Goal: Task Accomplishment & Management: Use online tool/utility

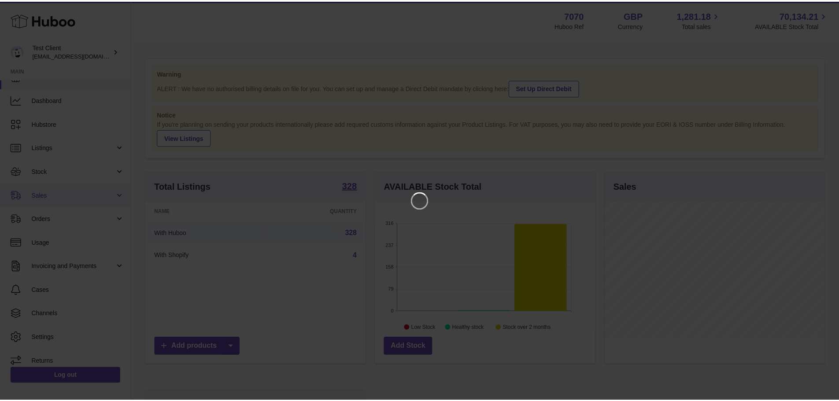
scroll to position [22, 0]
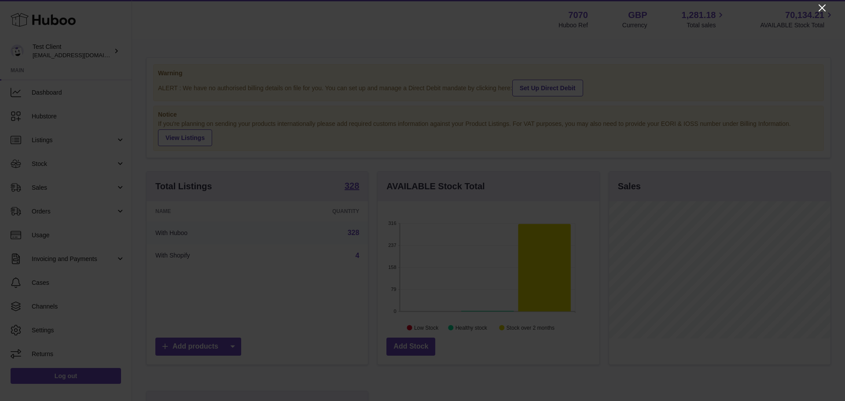
click at [819, 9] on icon "Close" at bounding box center [822, 8] width 11 height 11
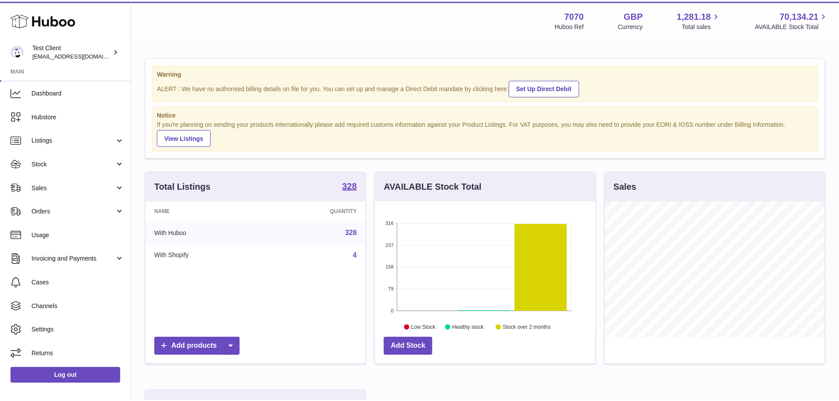
scroll to position [440211, 440130]
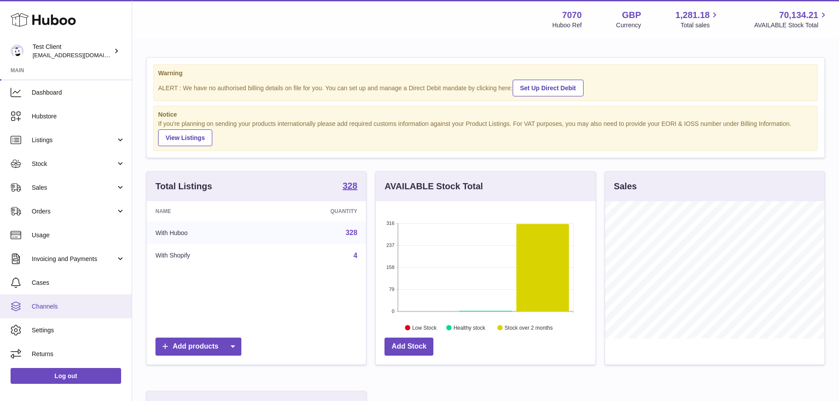
click at [41, 298] on link "Channels" at bounding box center [66, 307] width 132 height 24
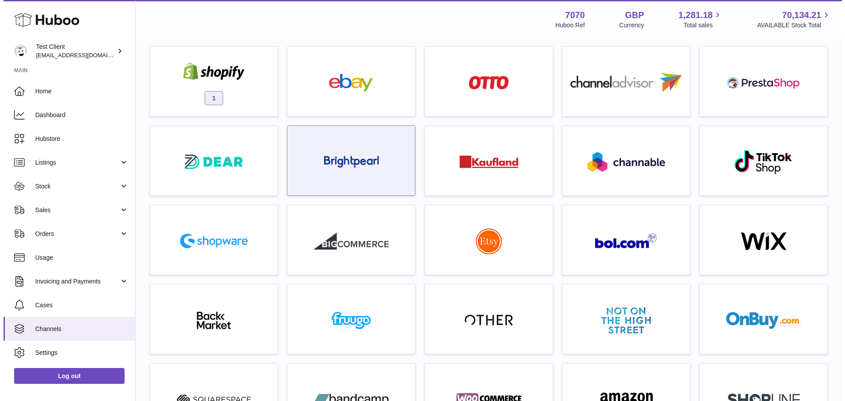
scroll to position [132, 0]
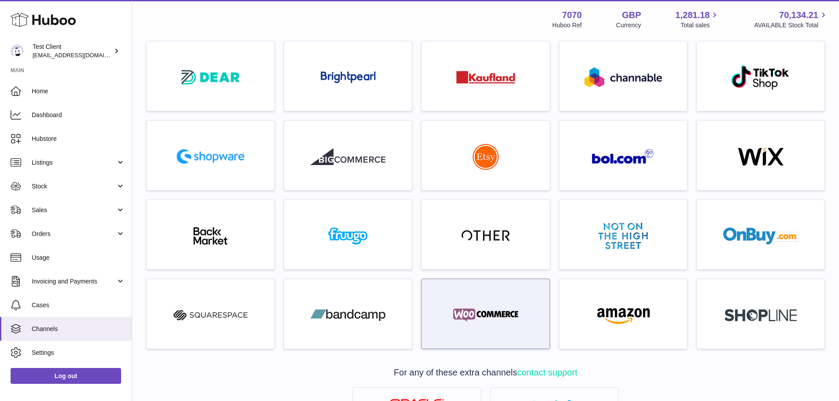
click at [469, 310] on img at bounding box center [485, 315] width 75 height 18
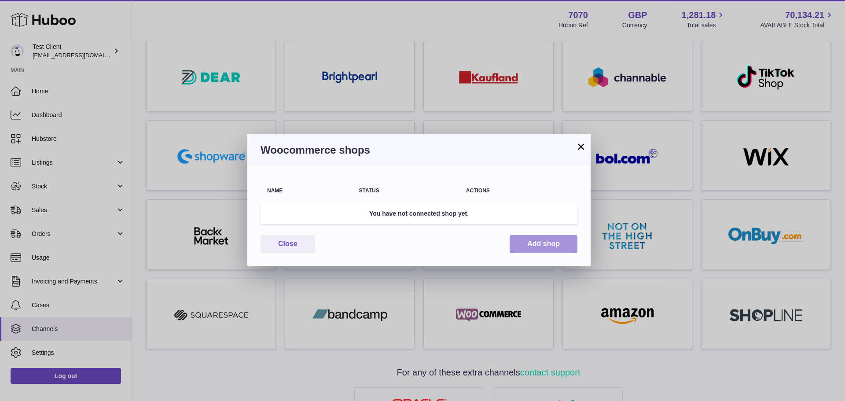
click at [532, 238] on button "Add shop" at bounding box center [544, 244] width 68 height 18
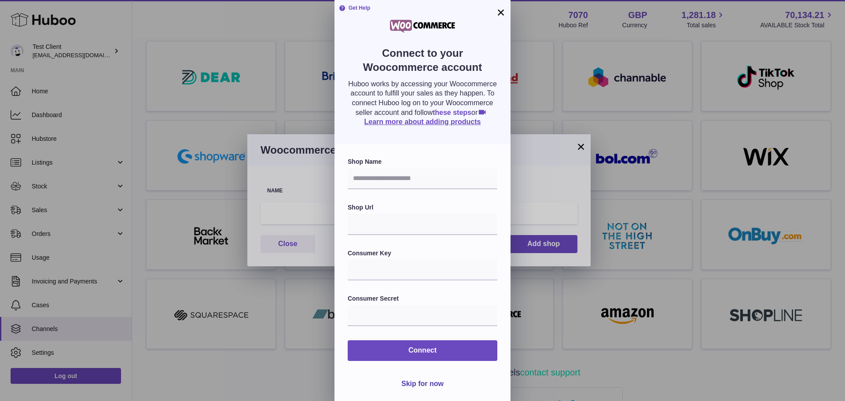
click at [445, 116] on link "these steps" at bounding box center [452, 112] width 39 height 7
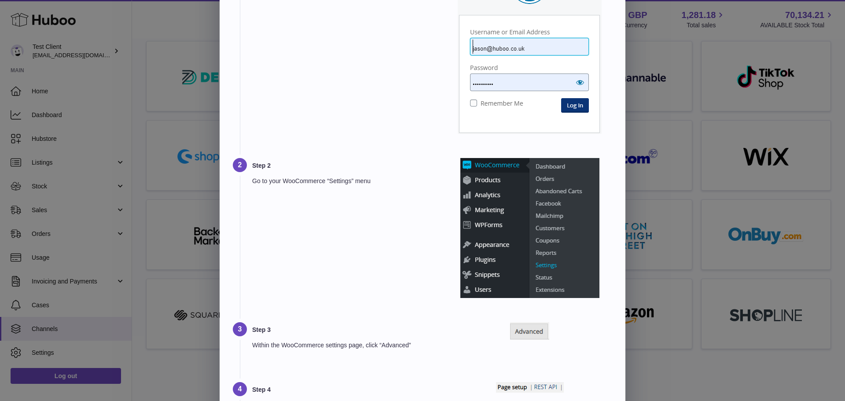
scroll to position [0, 0]
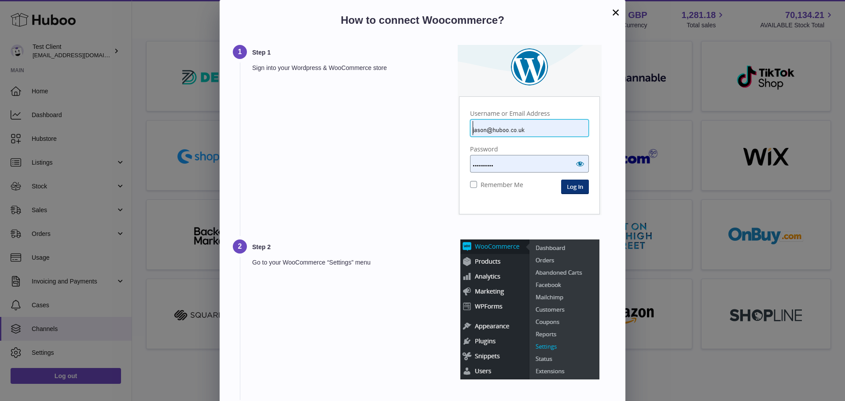
click at [618, 14] on button "×" at bounding box center [616, 12] width 11 height 11
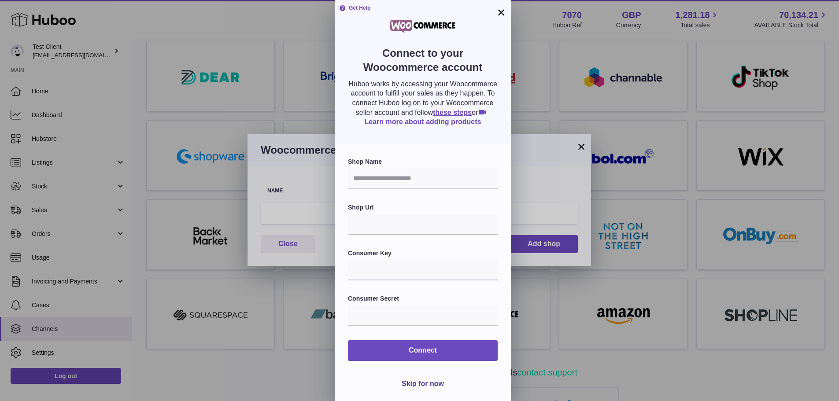
click at [468, 126] on link "Learn more about adding products" at bounding box center [427, 117] width 125 height 17
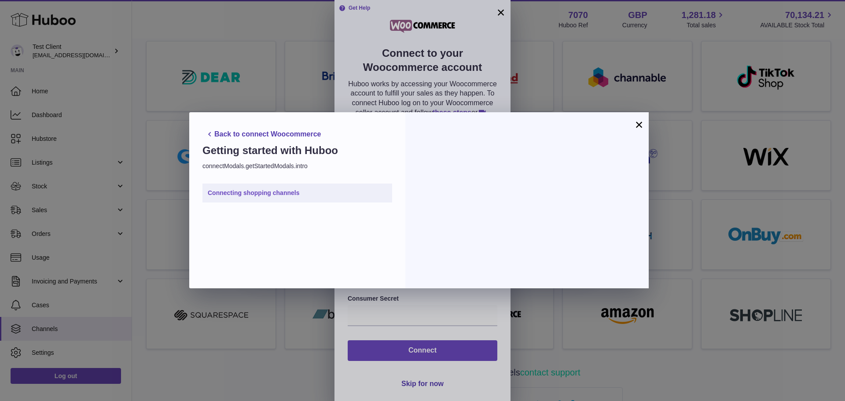
click at [275, 196] on link "Connecting shopping channels" at bounding box center [298, 193] width 190 height 19
click at [218, 132] on button "Back to connect Woocommerce" at bounding box center [265, 134] width 125 height 18
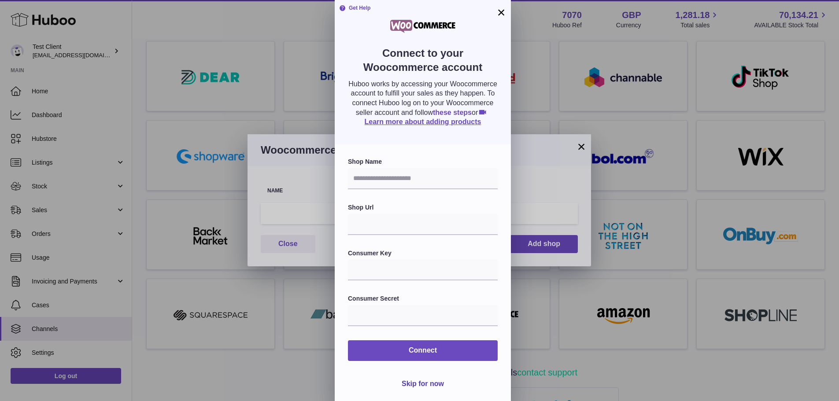
click at [433, 116] on link "these steps" at bounding box center [452, 112] width 39 height 7
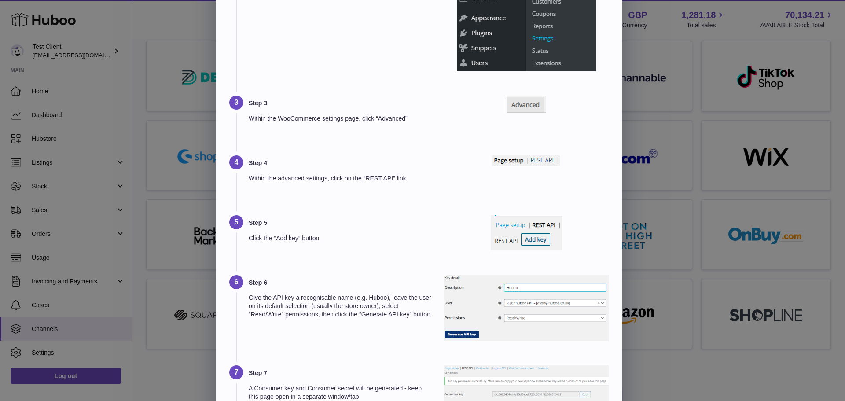
scroll to position [264, 0]
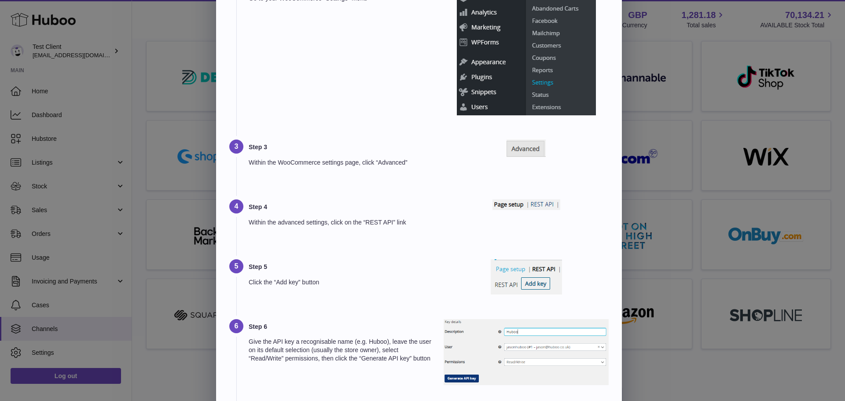
click at [441, 244] on div "Step 4 Within the advanced settings, click on the “REST API” link" at bounding box center [419, 229] width 380 height 60
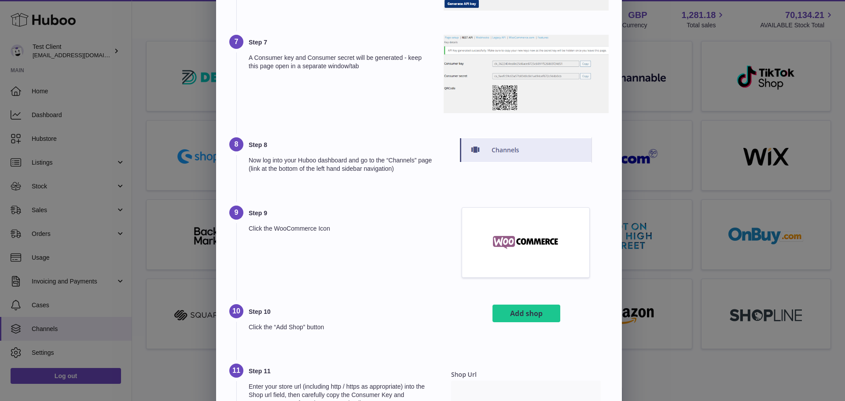
scroll to position [661, 0]
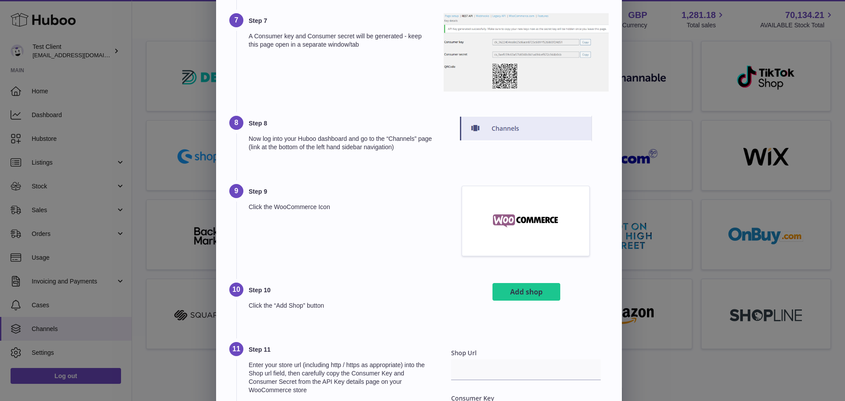
click at [385, 245] on div "Step 9 Click the WooCommerce Icon" at bounding box center [341, 222] width 184 height 77
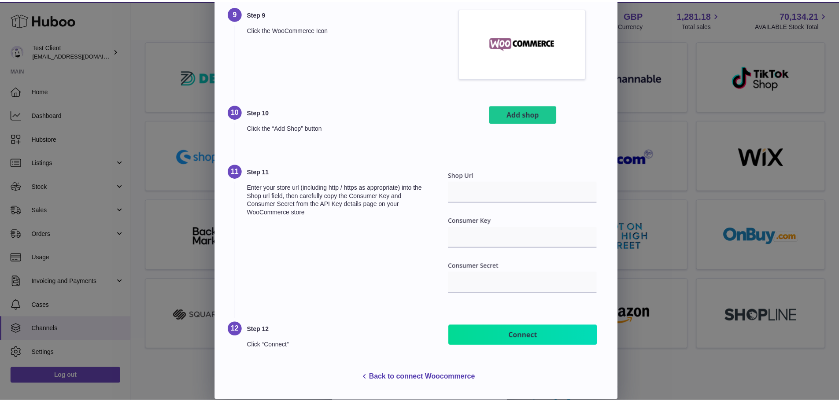
scroll to position [847, 0]
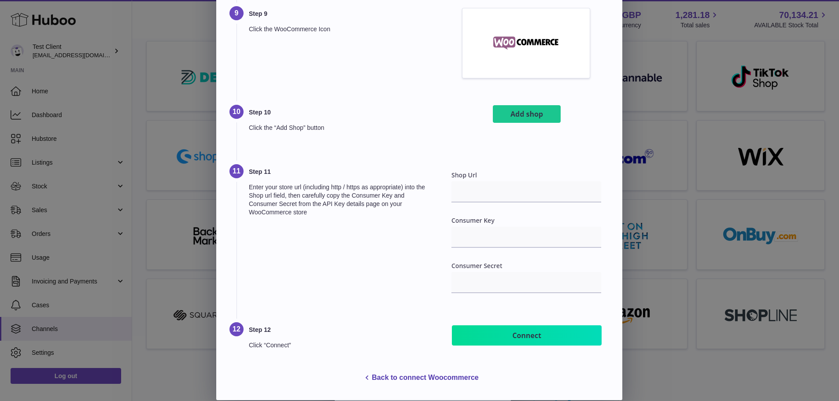
scroll to position [0, 0]
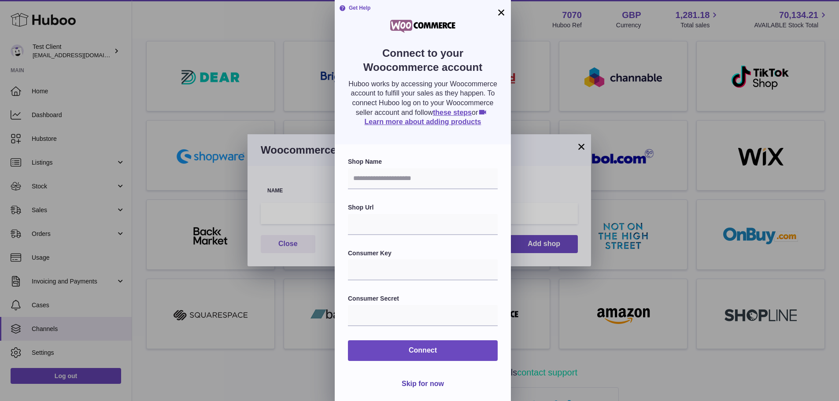
click at [498, 9] on button "×" at bounding box center [501, 12] width 11 height 11
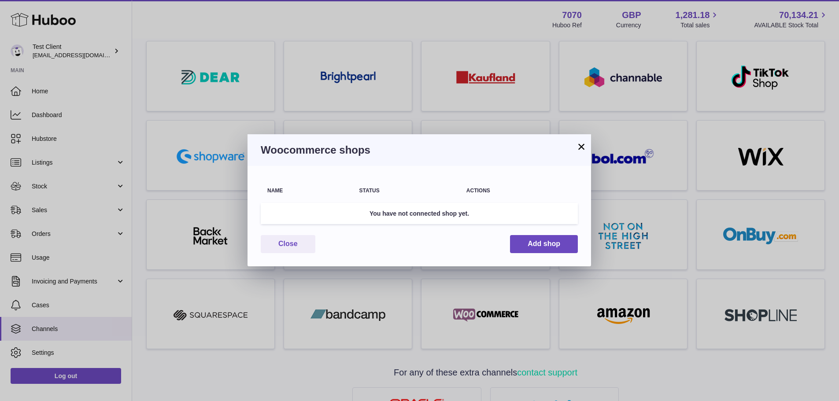
click at [580, 150] on button "×" at bounding box center [581, 146] width 11 height 11
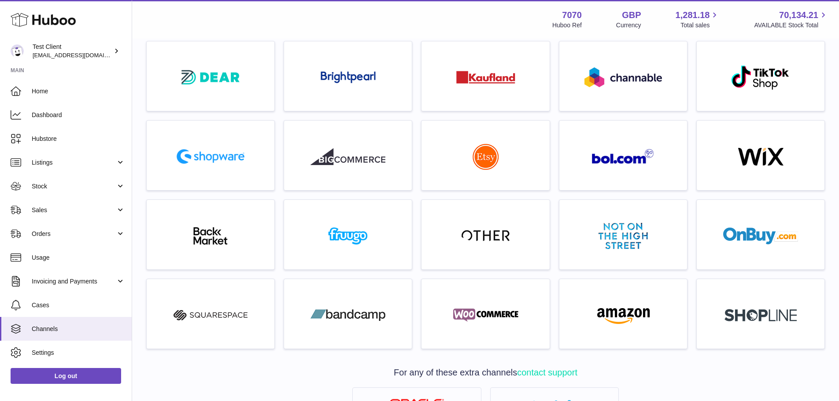
click at [300, 15] on div "Menu Huboo 7070 Huboo Ref GBP Currency 1,281.18 Total sales 70,134.21 AVAILABLE…" at bounding box center [486, 19] width 686 height 20
